Goal: Transaction & Acquisition: Purchase product/service

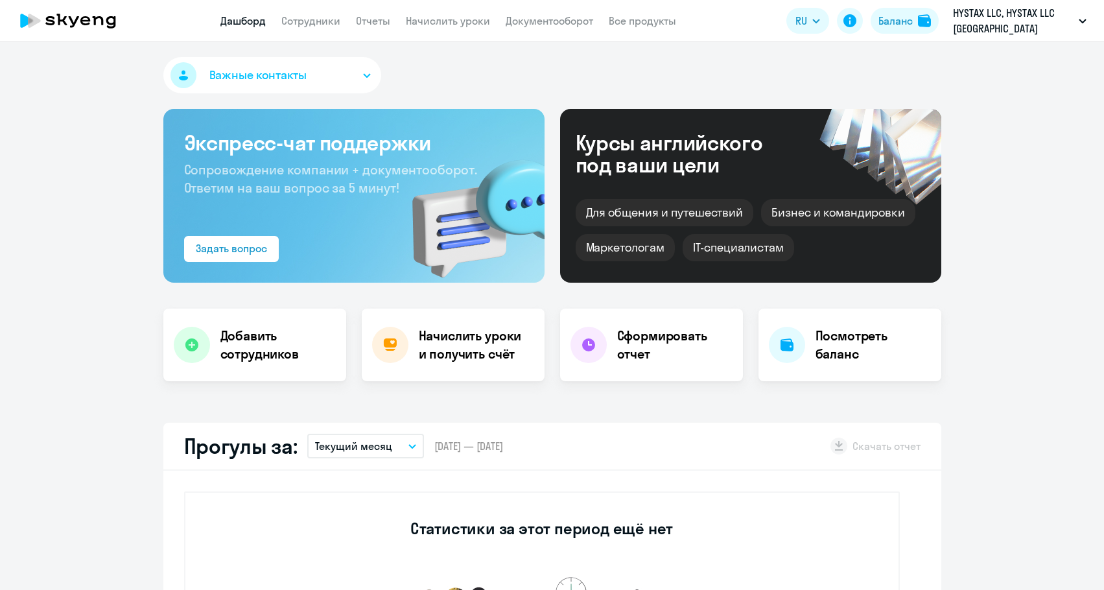
select select "30"
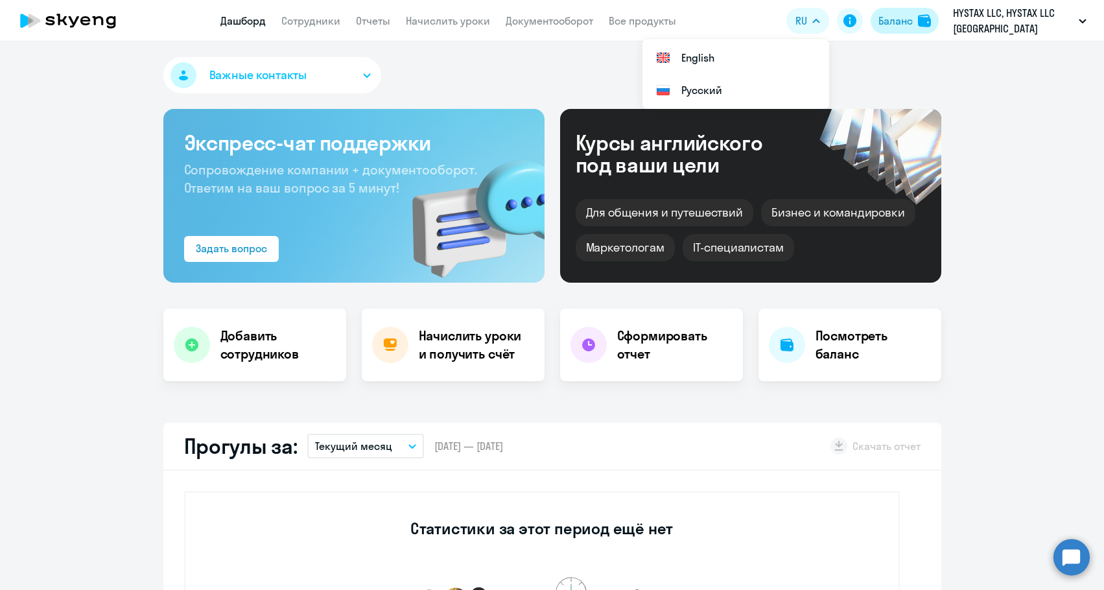
click at [896, 18] on div "Баланс" at bounding box center [895, 21] width 34 height 16
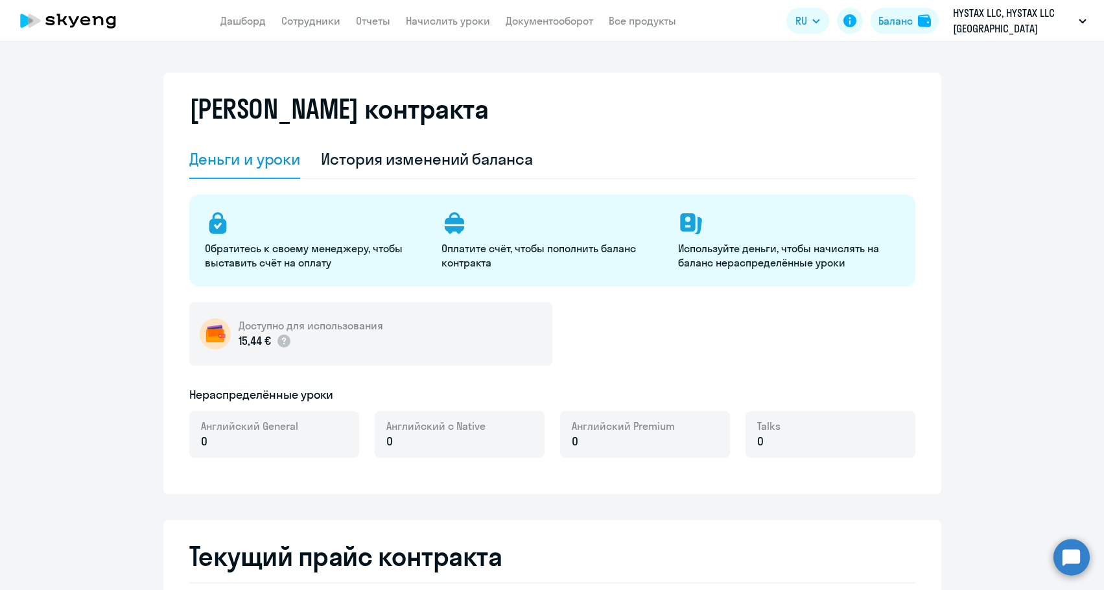
select select "english_adult_not_native_speaker"
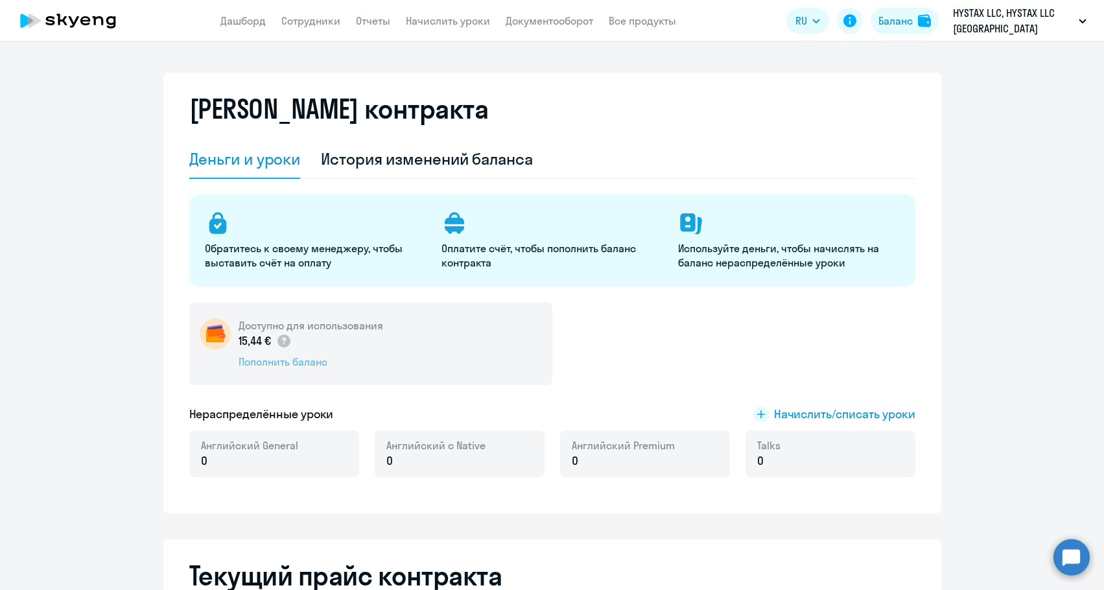
click at [255, 362] on div "Пополнить баланс" at bounding box center [311, 362] width 145 height 14
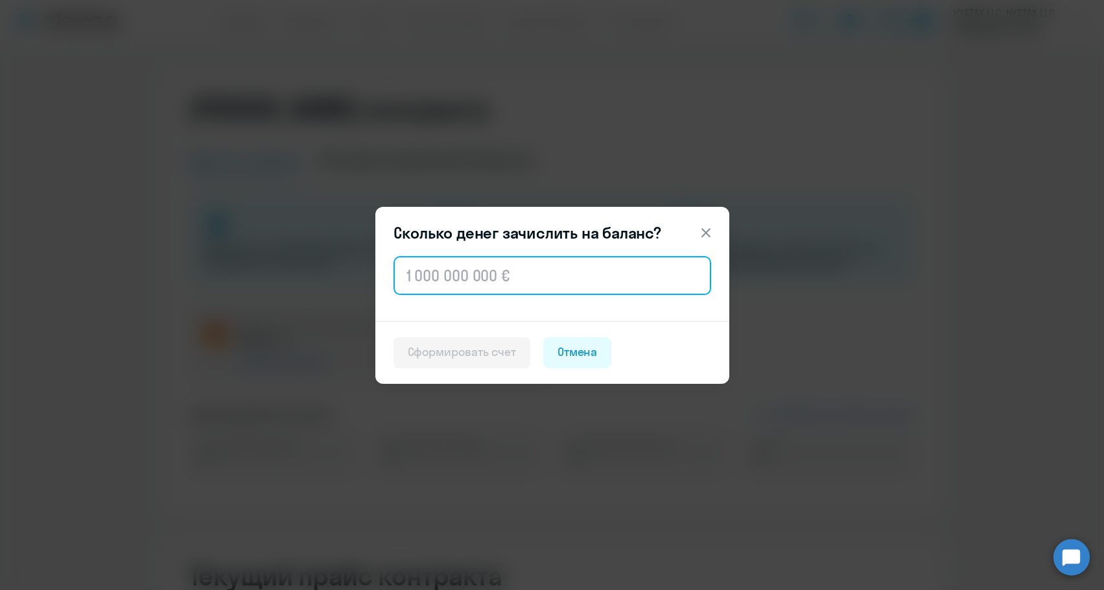
click at [480, 281] on input "text" at bounding box center [553, 275] width 318 height 39
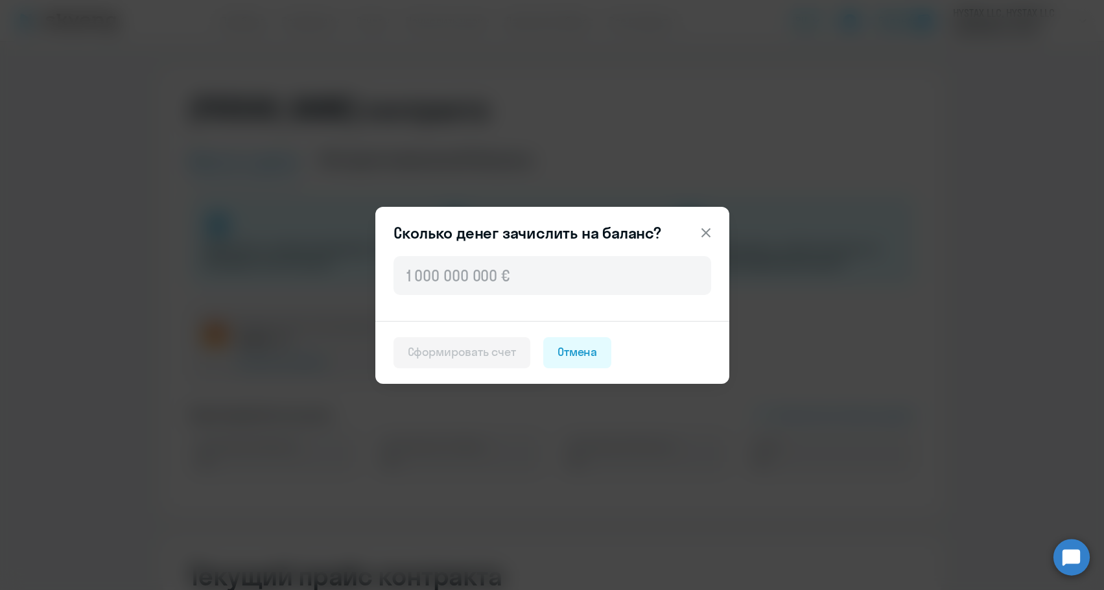
click at [707, 226] on icon at bounding box center [706, 233] width 16 height 16
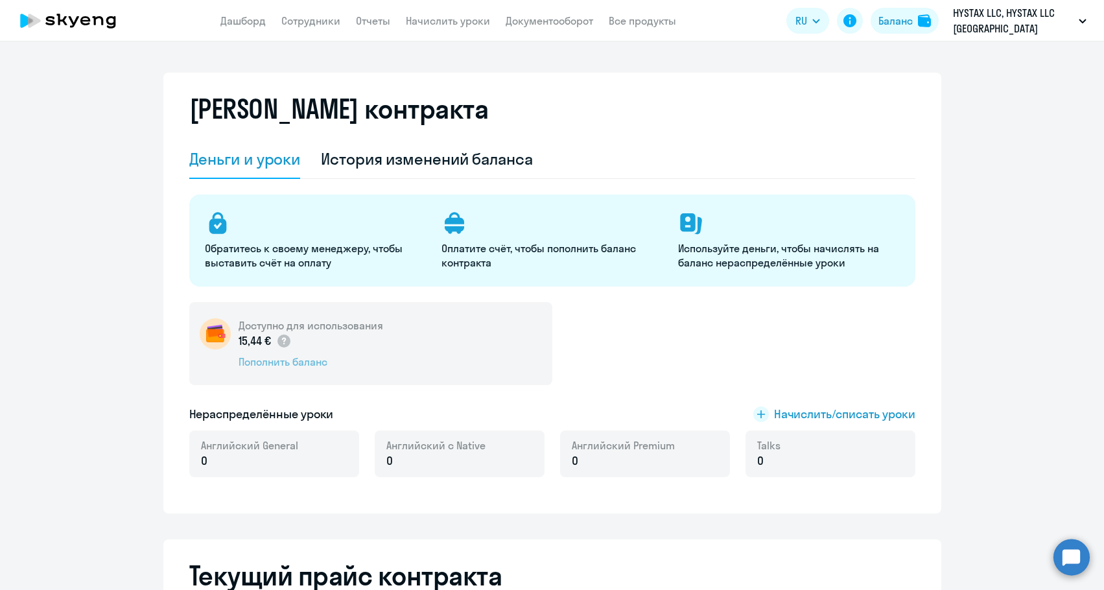
click at [293, 366] on div "Пополнить баланс" at bounding box center [311, 362] width 145 height 14
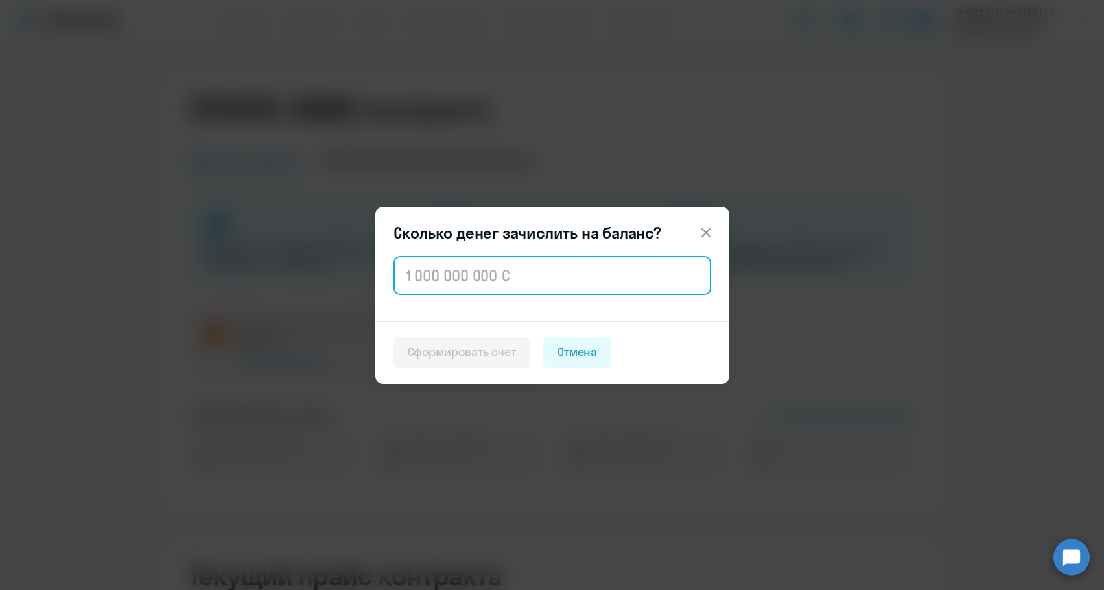
click at [418, 279] on input "text" at bounding box center [553, 275] width 318 height 39
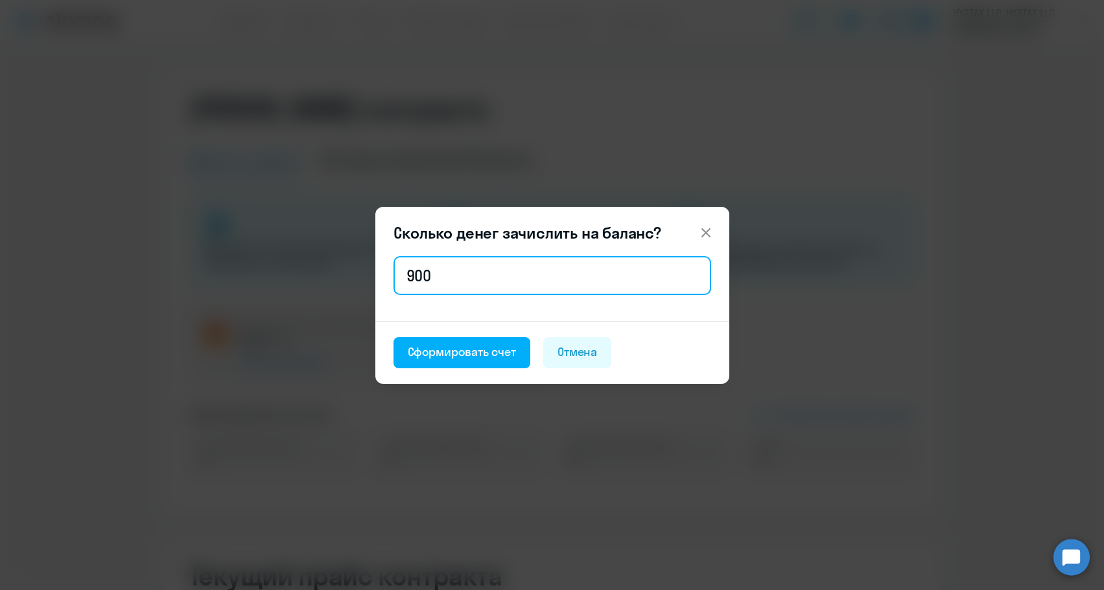
type input "900"
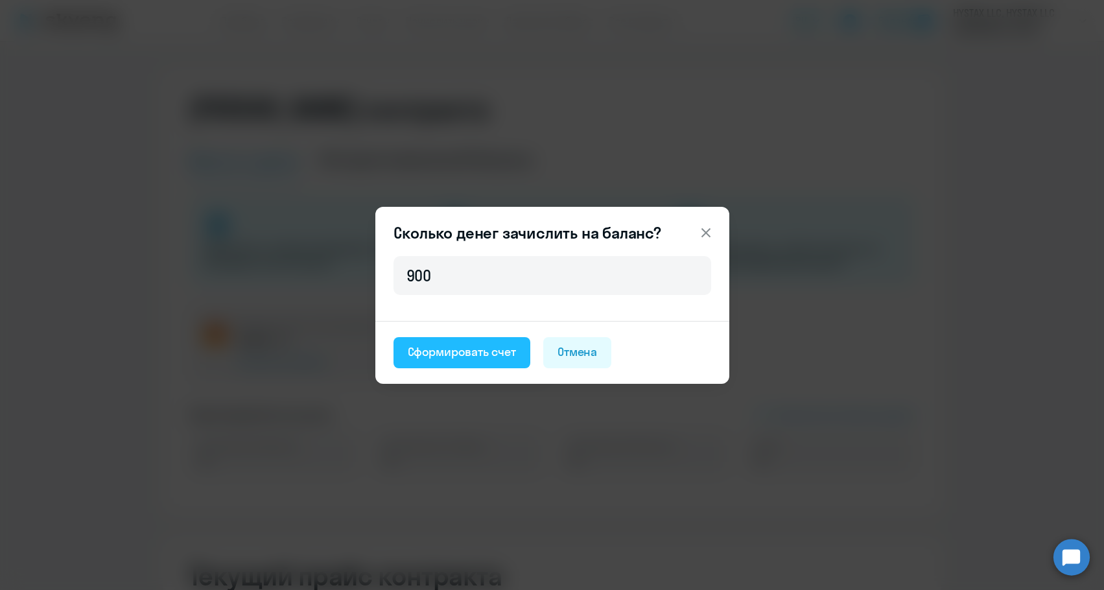
click at [417, 351] on div "Сформировать счет" at bounding box center [462, 352] width 108 height 17
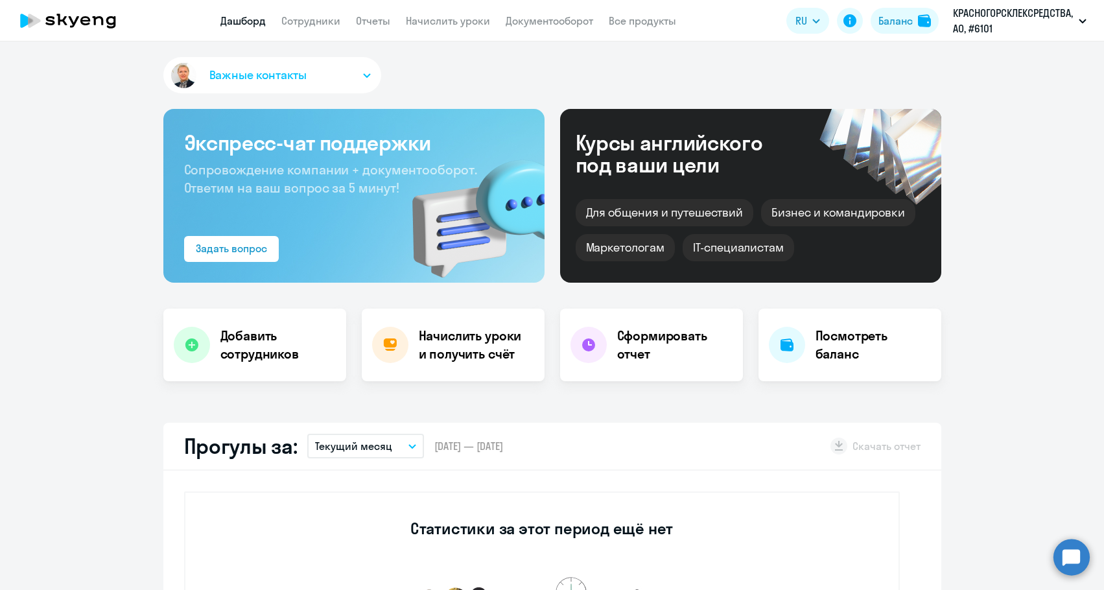
click at [553, 18] on link "Документооборот" at bounding box center [550, 20] width 88 height 13
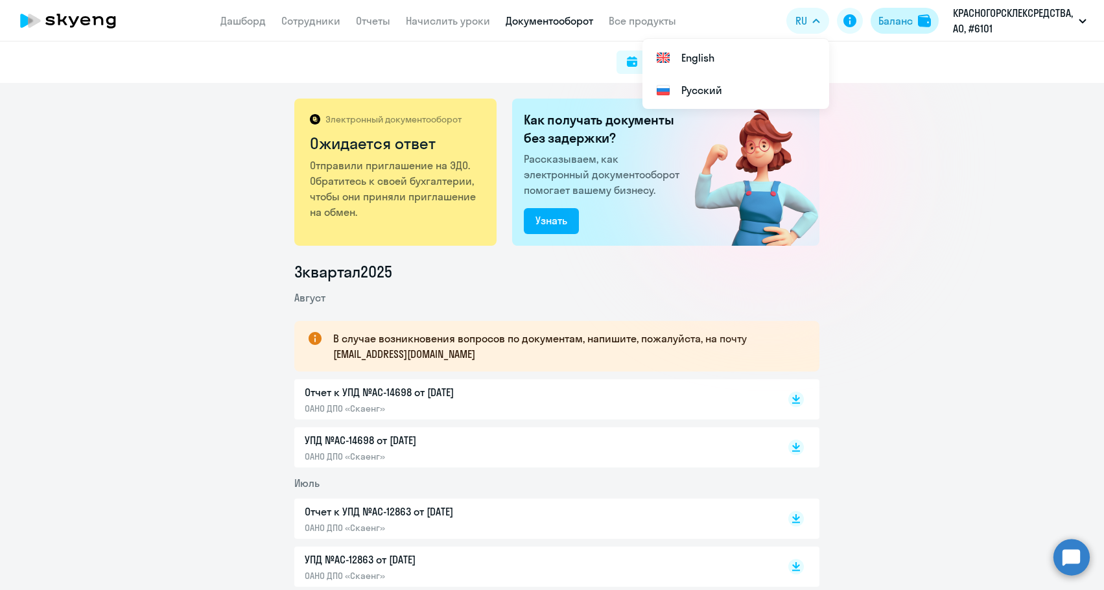
click at [906, 18] on div "Баланс" at bounding box center [895, 21] width 34 height 16
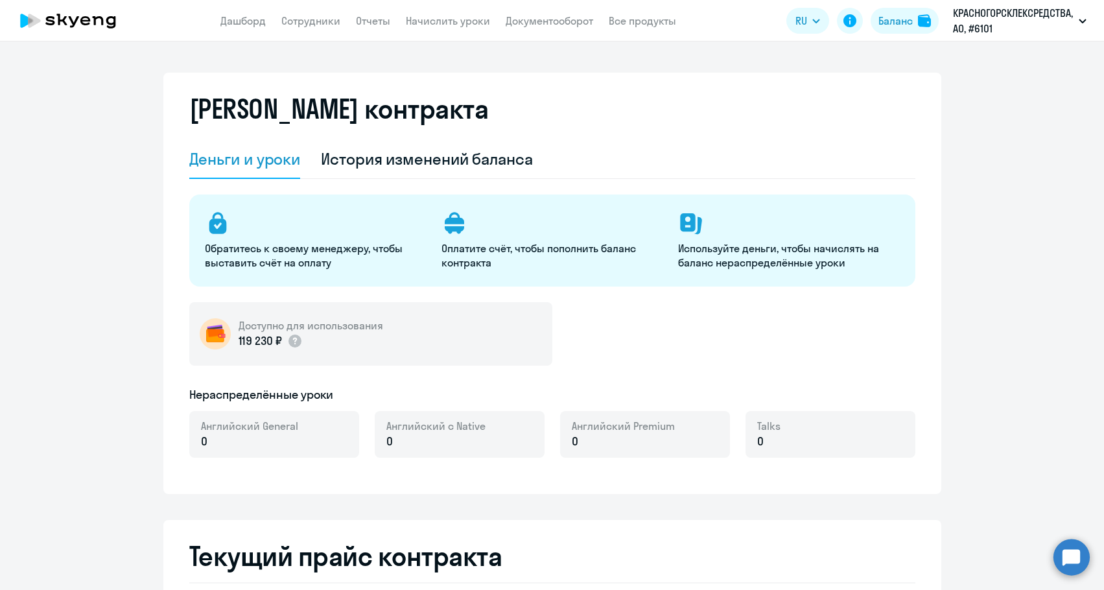
select select "english_adult_not_native_speaker"
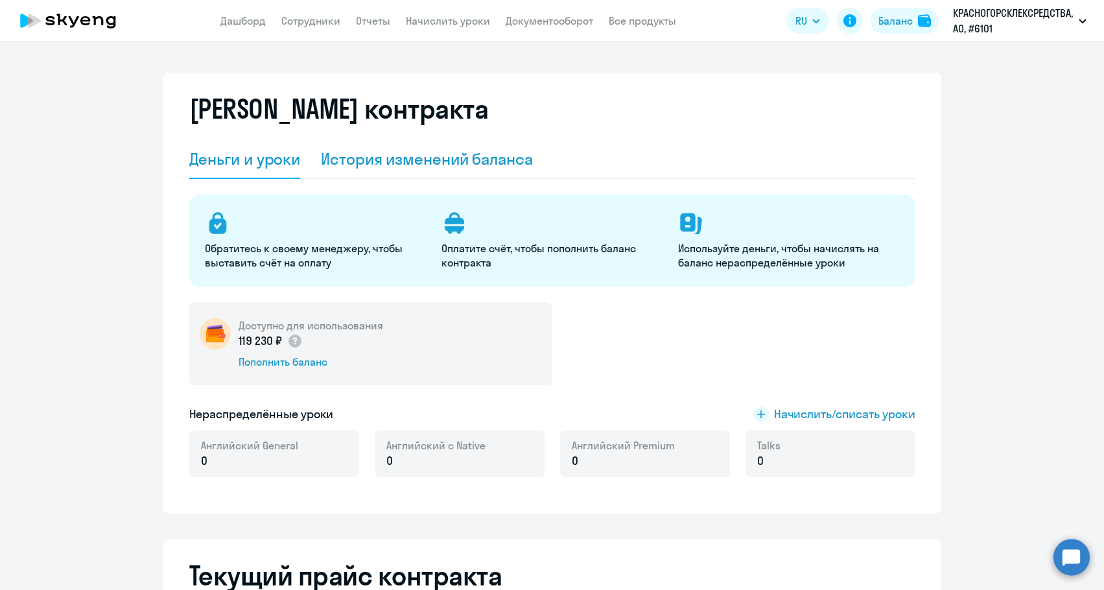
click at [467, 160] on div "История изменений баланса" at bounding box center [427, 158] width 212 height 21
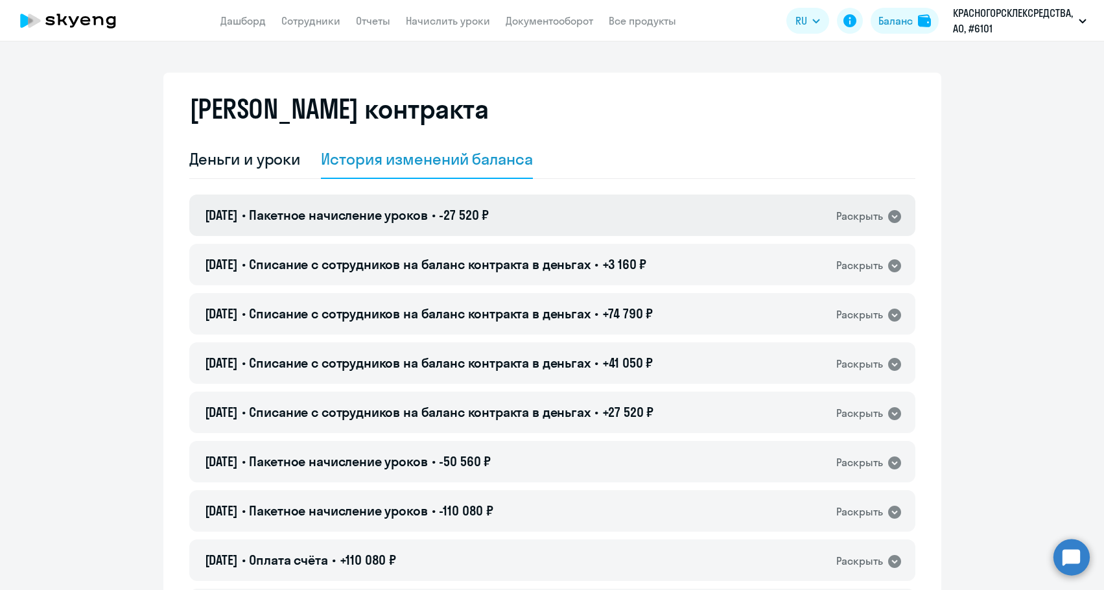
click at [483, 212] on span "-27 520 ₽" at bounding box center [464, 215] width 50 height 16
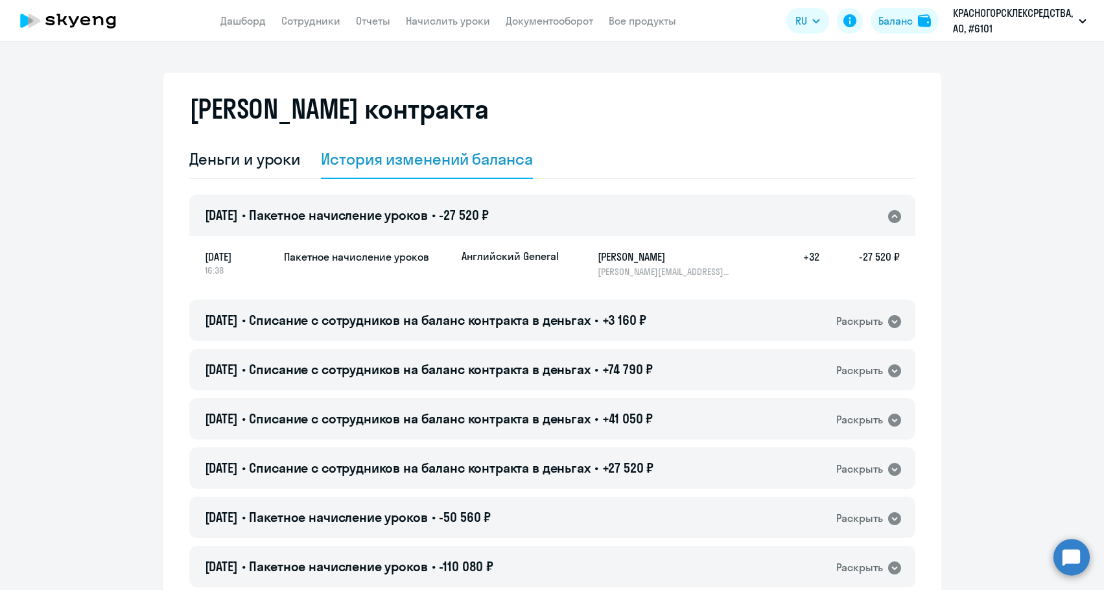
click at [484, 213] on span "-27 520 ₽" at bounding box center [464, 215] width 50 height 16
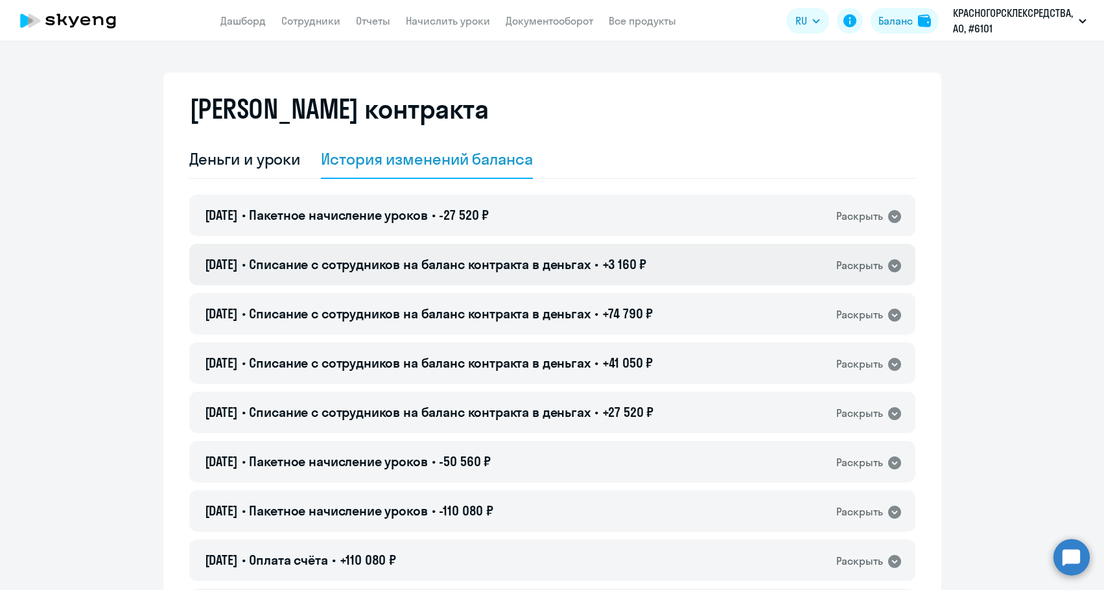
click at [477, 253] on div "25.09.2025 • Списание с сотрудников на баланс контракта в деньгах • +3 160 ₽ Ра…" at bounding box center [552, 264] width 726 height 41
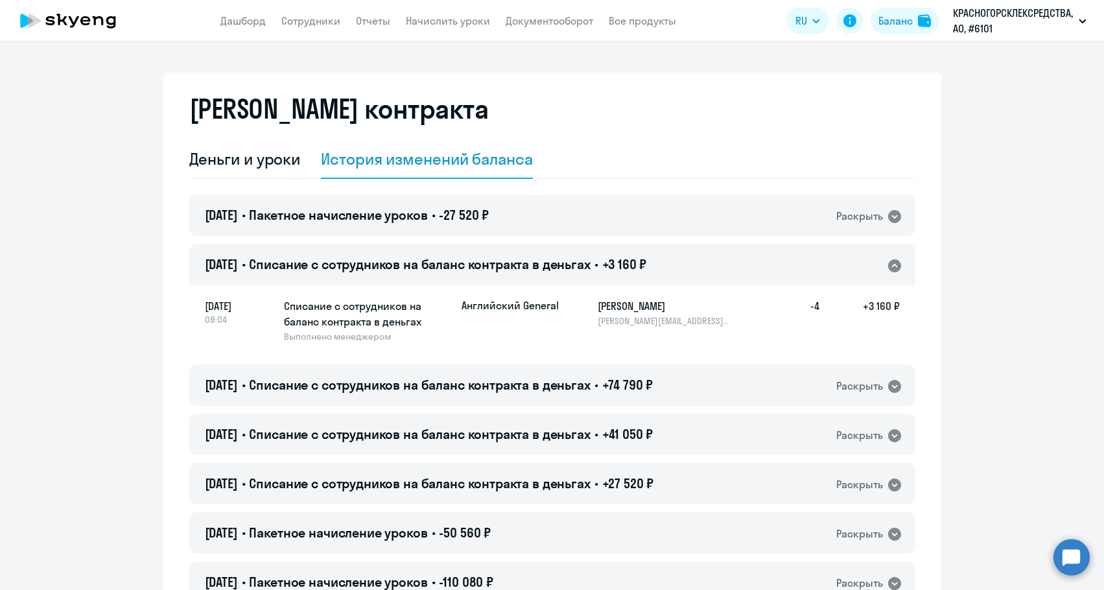
click at [477, 253] on div "25.09.2025 • Списание с сотрудников на баланс контракта в деньгах • +3 160 ₽ Ра…" at bounding box center [552, 264] width 726 height 41
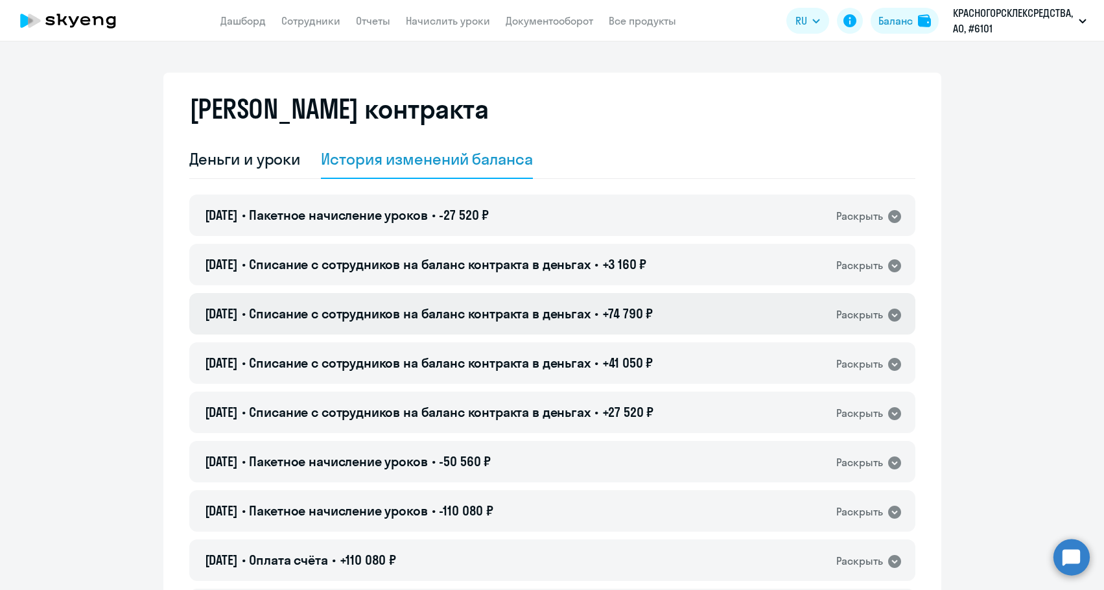
click at [501, 321] on span "Списание с сотрудников на баланс контракта в деньгах" at bounding box center [419, 313] width 341 height 16
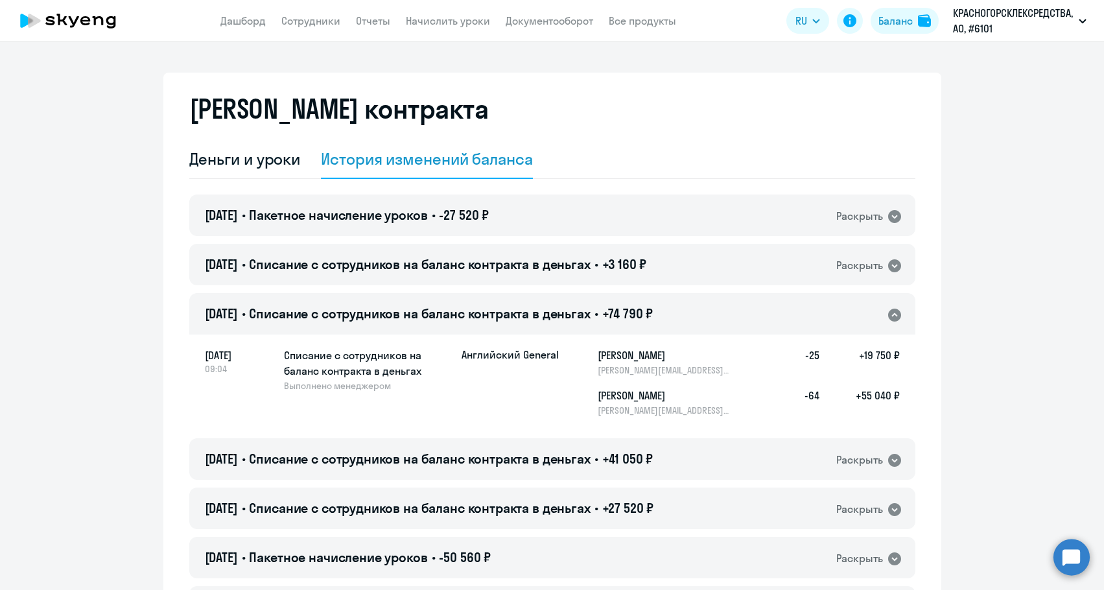
click at [501, 321] on span "Списание с сотрудников на баланс контракта в деньгах" at bounding box center [419, 313] width 341 height 16
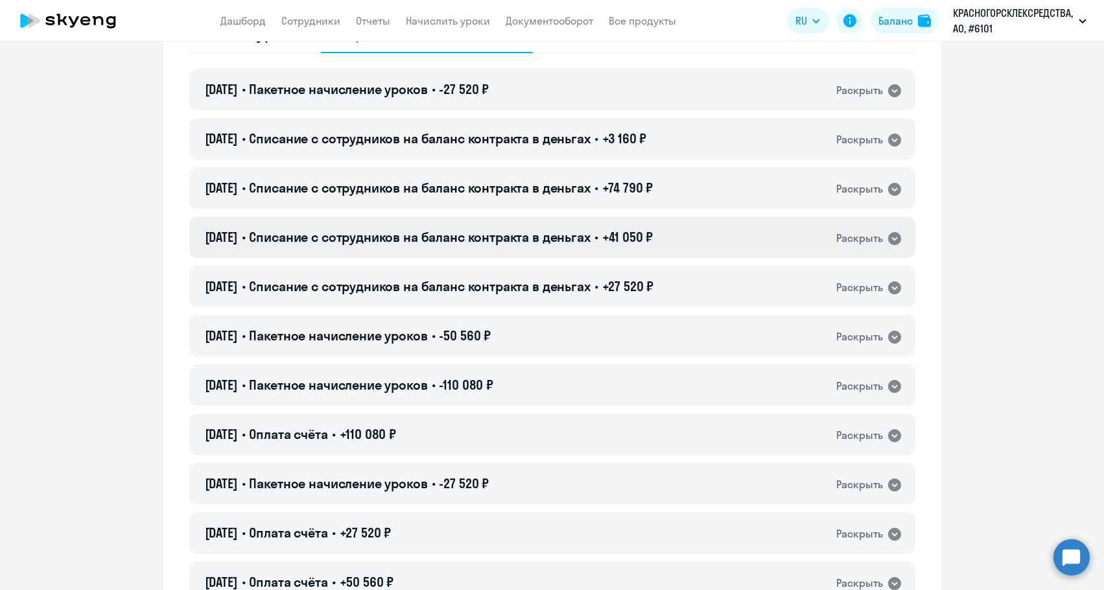
scroll to position [130, 0]
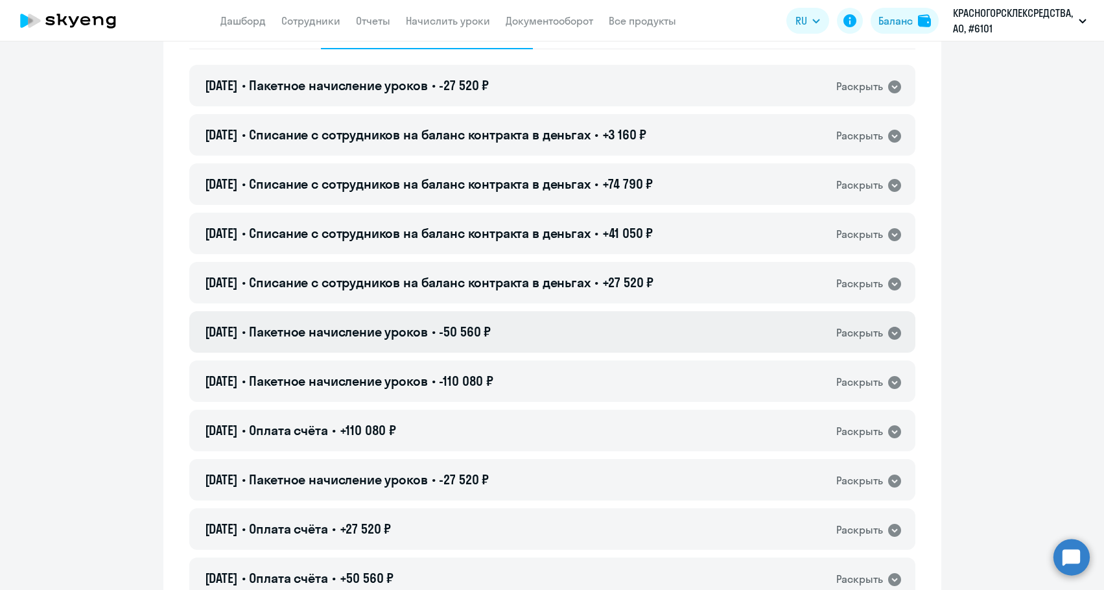
click at [525, 341] on div "14.03.2025 • Пакетное начисление уроков • -50 560 ₽ Раскрыть" at bounding box center [552, 331] width 726 height 41
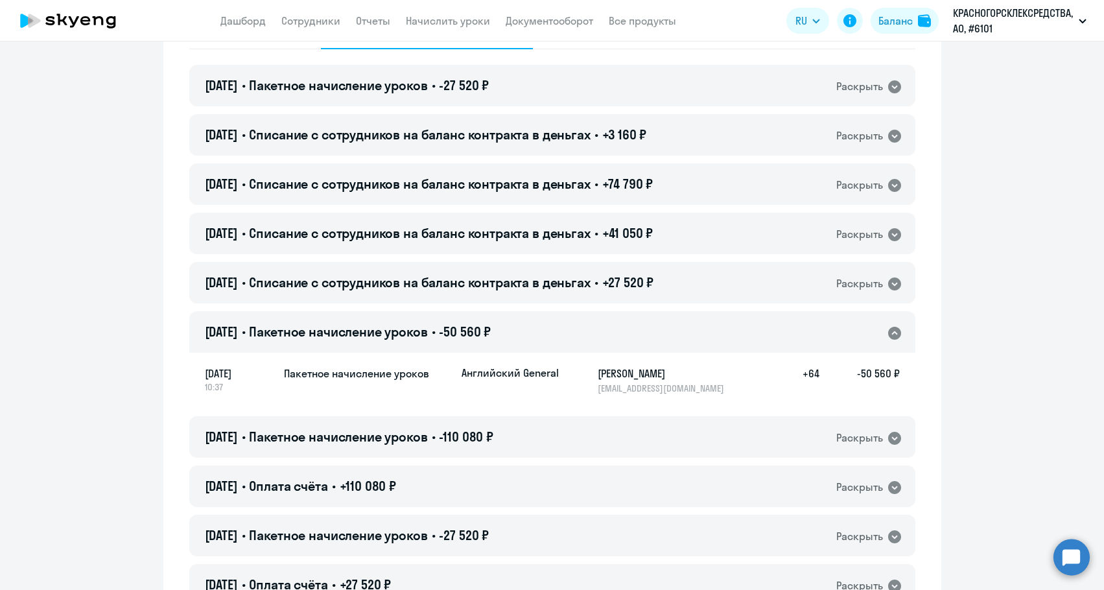
drag, startPoint x: 525, startPoint y: 341, endPoint x: 526, endPoint y: 358, distance: 16.9
click at [525, 342] on div "14.03.2025 • Пакетное начисление уроков • -50 560 ₽ Раскрыть" at bounding box center [552, 331] width 726 height 41
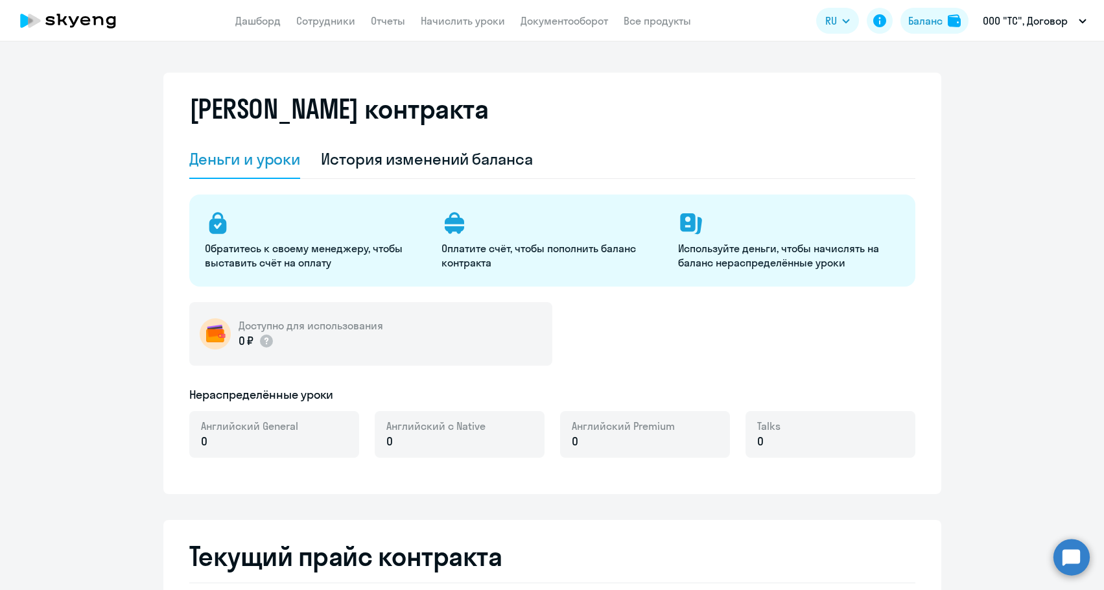
select select "english_adult_not_native_speaker"
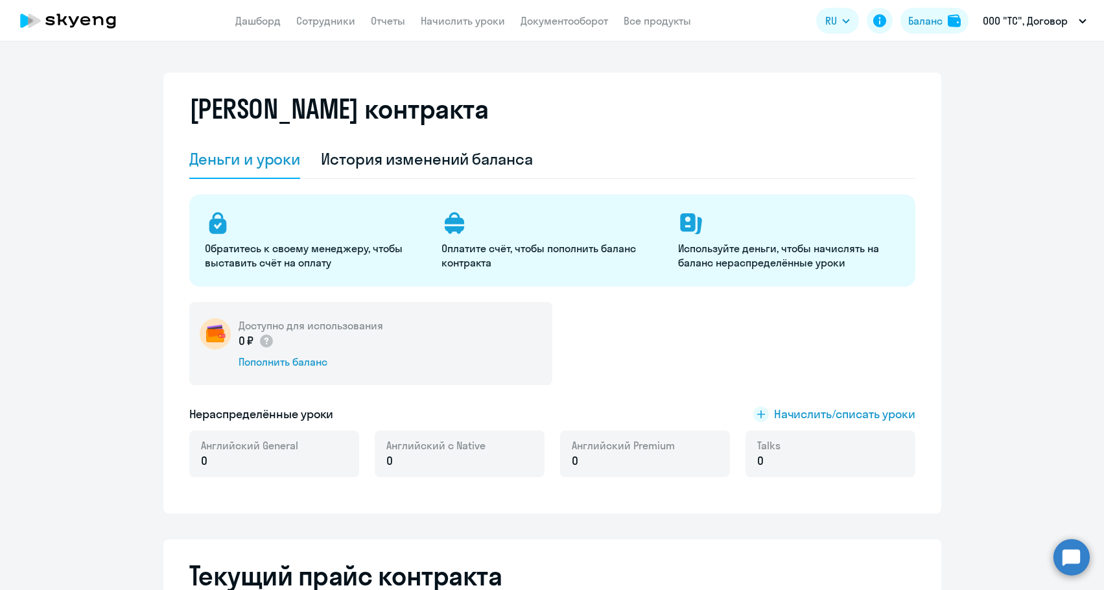
click at [286, 361] on div "Пополнить баланс" at bounding box center [311, 362] width 145 height 14
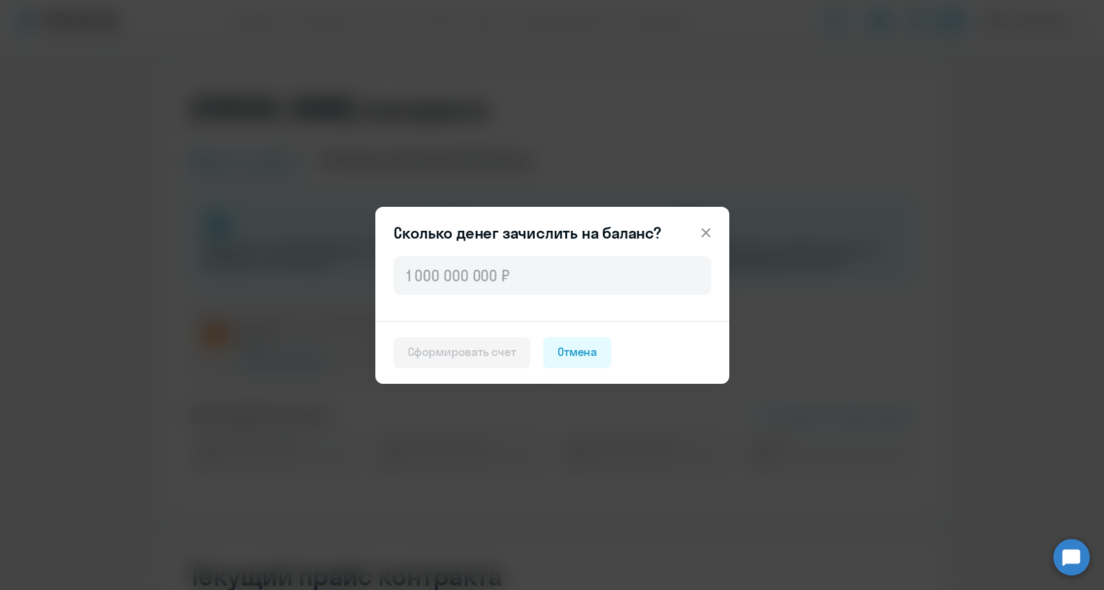
click at [456, 296] on div at bounding box center [552, 286] width 354 height 67
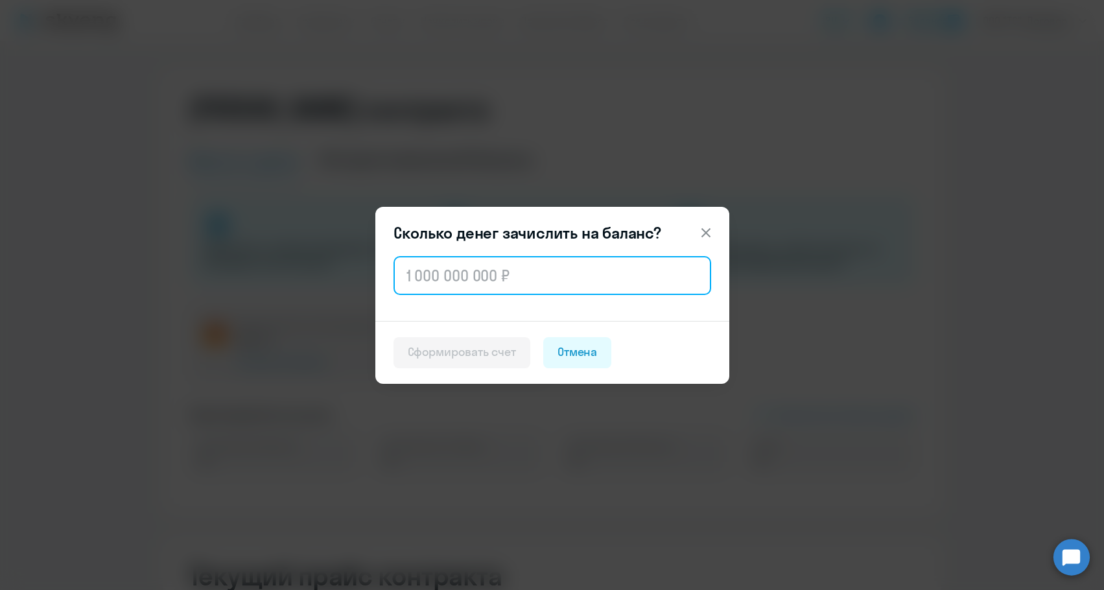
click at [462, 288] on input "text" at bounding box center [553, 275] width 318 height 39
paste input "103 200"
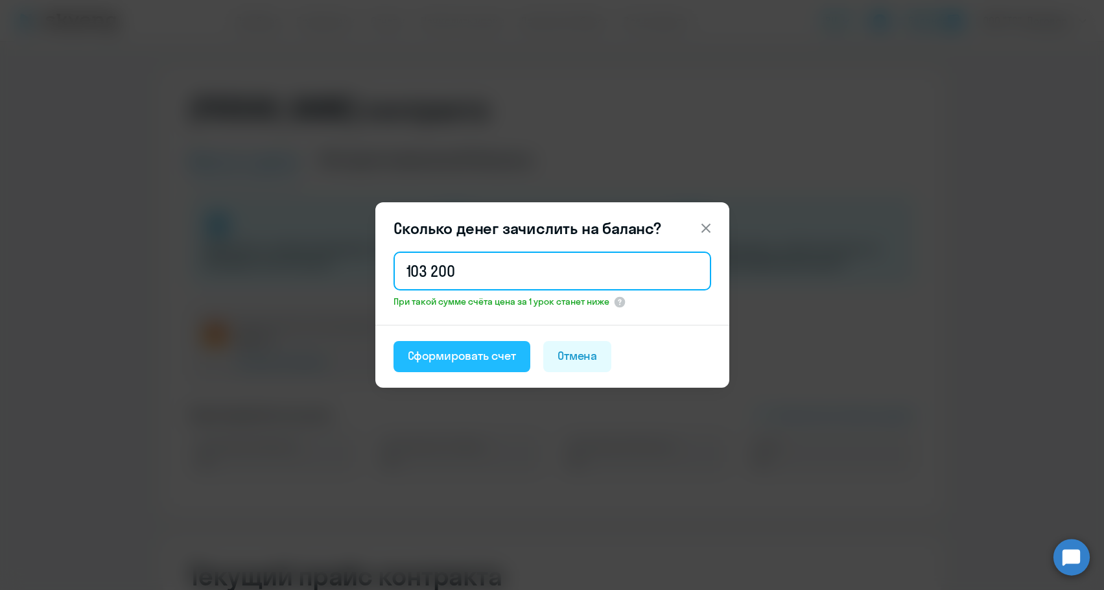
type input "103 200"
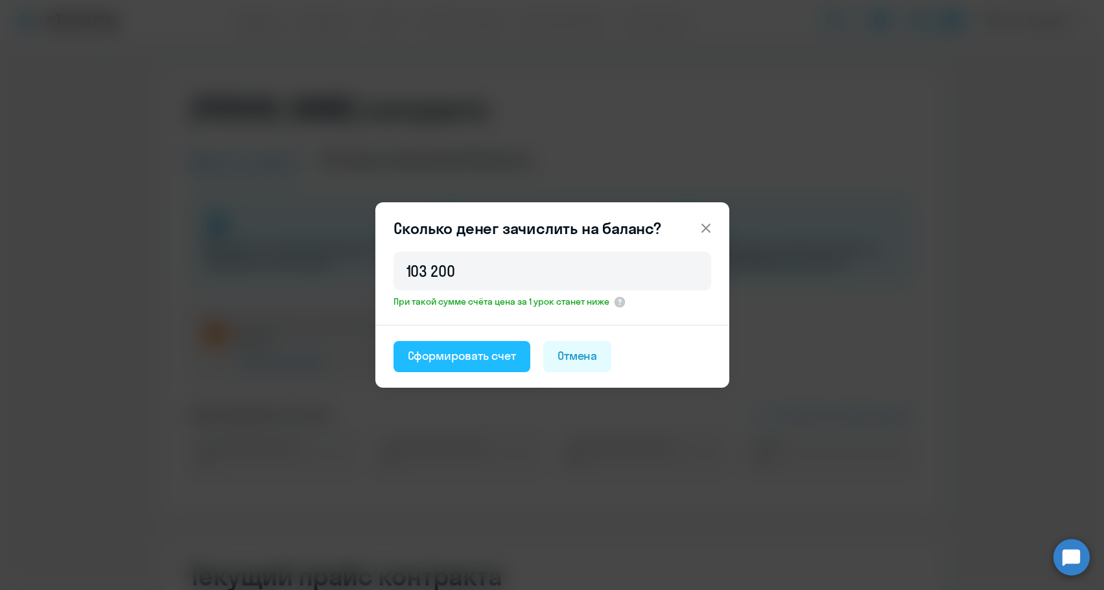
click at [458, 342] on button "Сформировать счет" at bounding box center [462, 356] width 137 height 31
